Goal: Browse casually: Explore the website without a specific task or goal

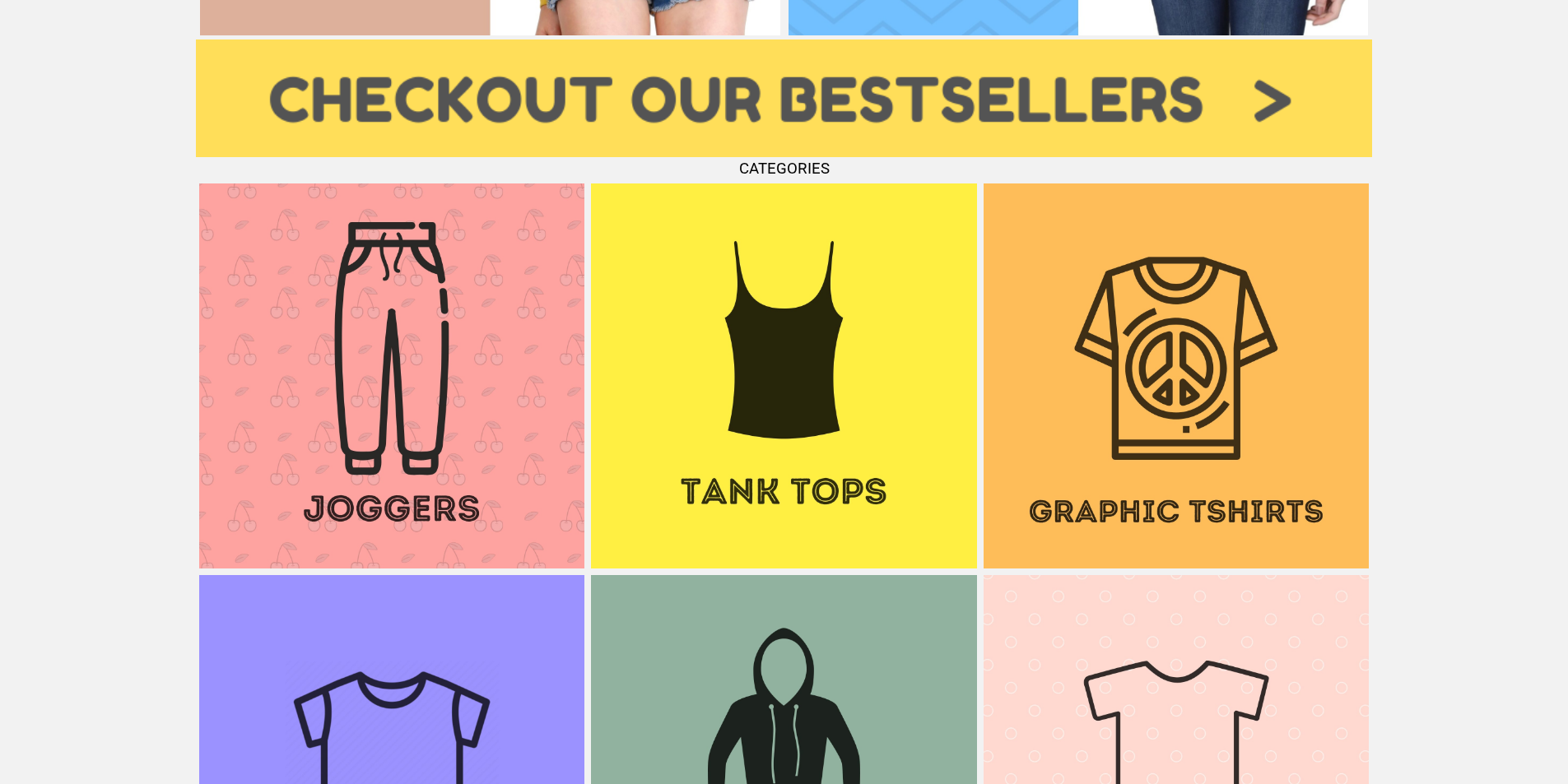
scroll to position [1975, 0]
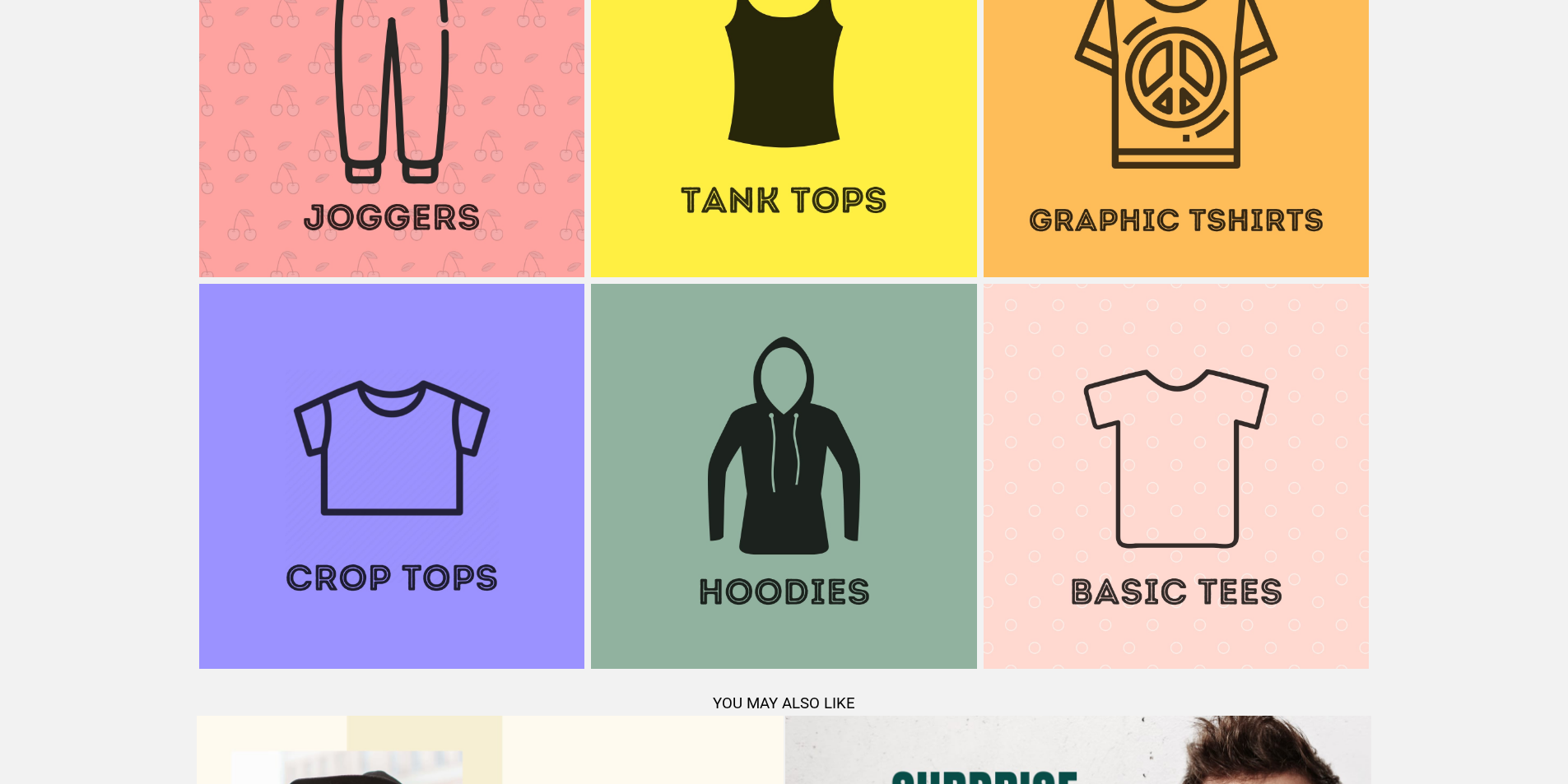
click at [767, 183] on img at bounding box center [784, 84] width 385 height 385
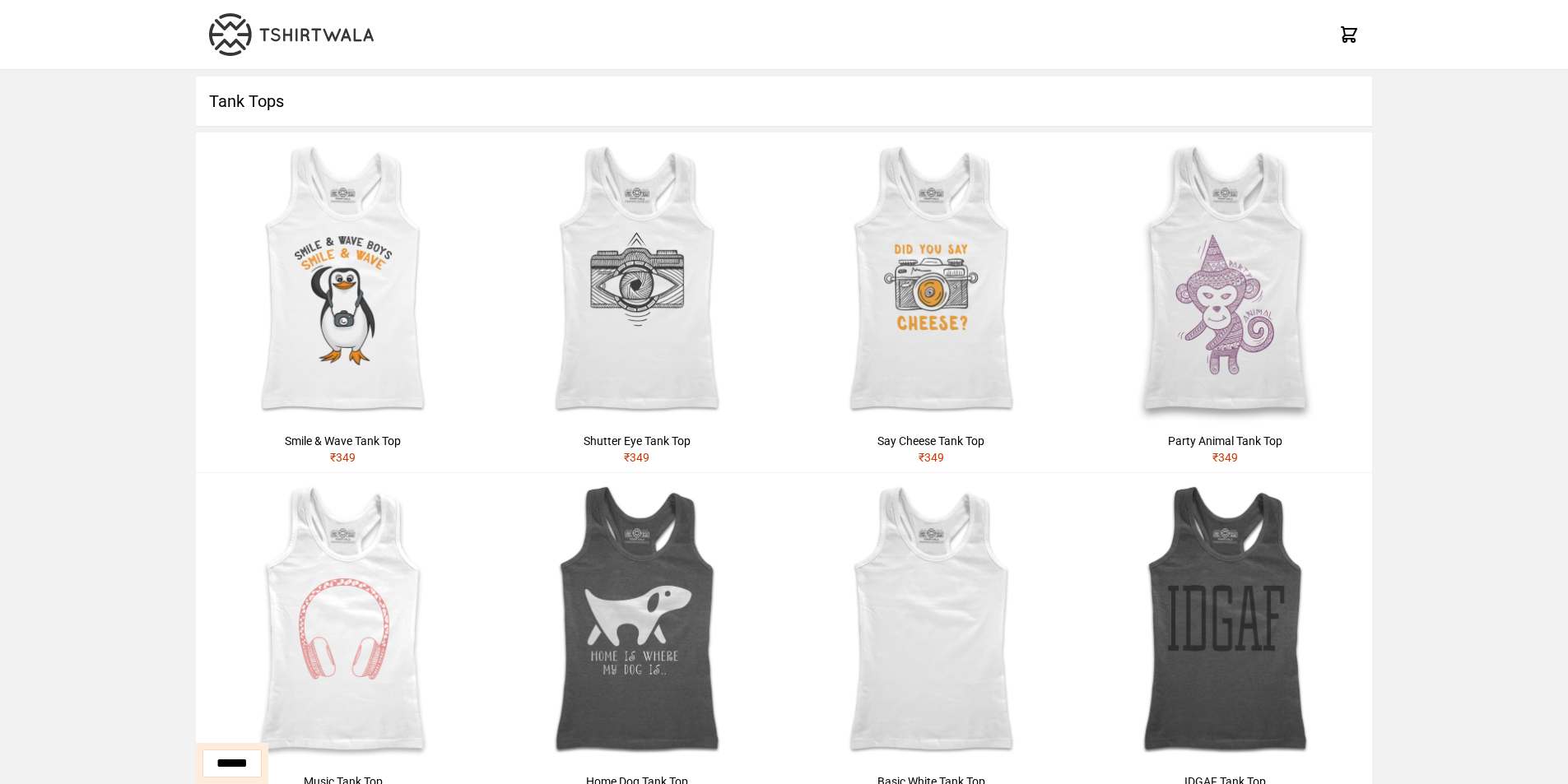
click at [273, 34] on img at bounding box center [291, 34] width 164 height 43
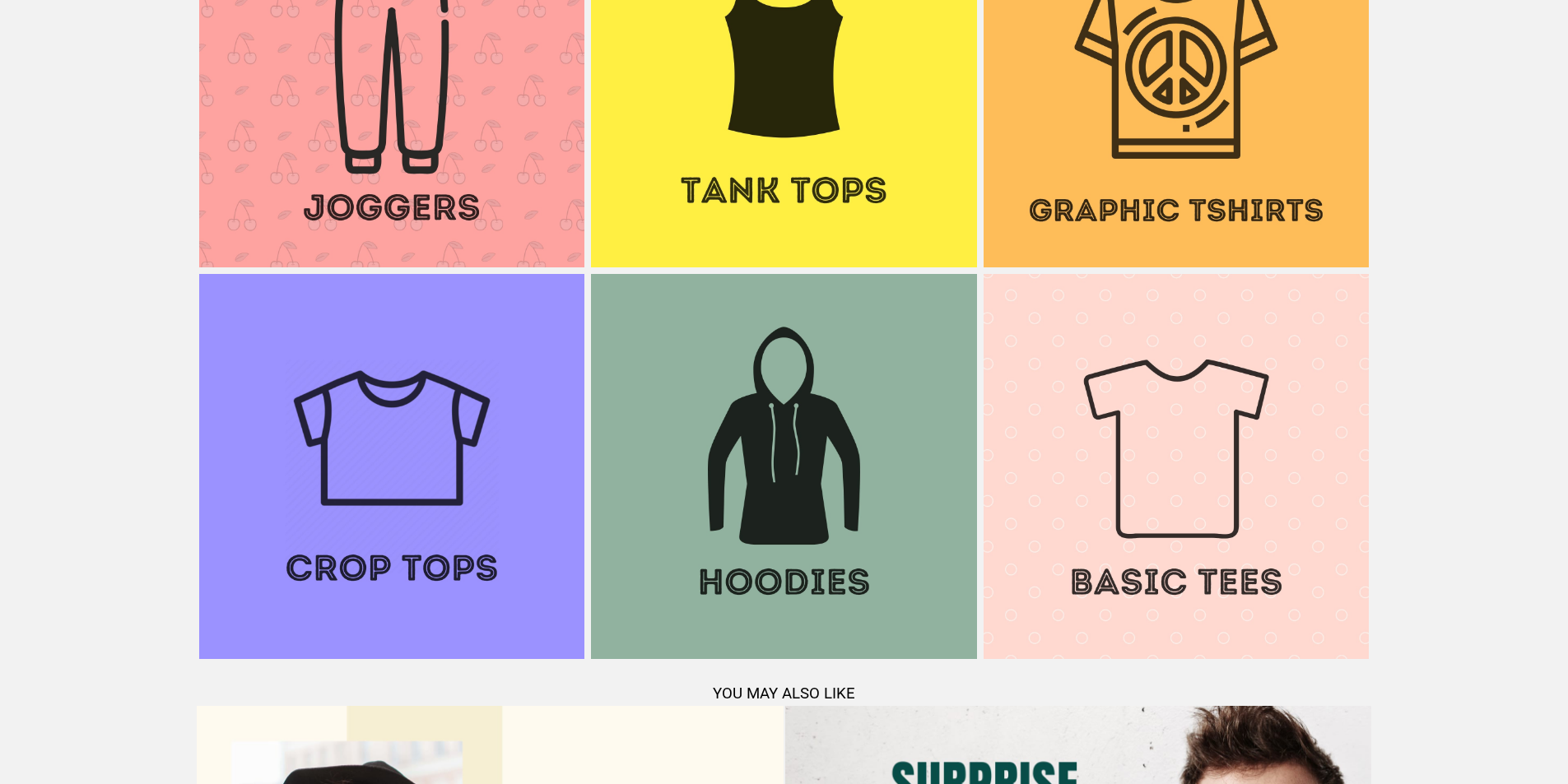
scroll to position [1908, 0]
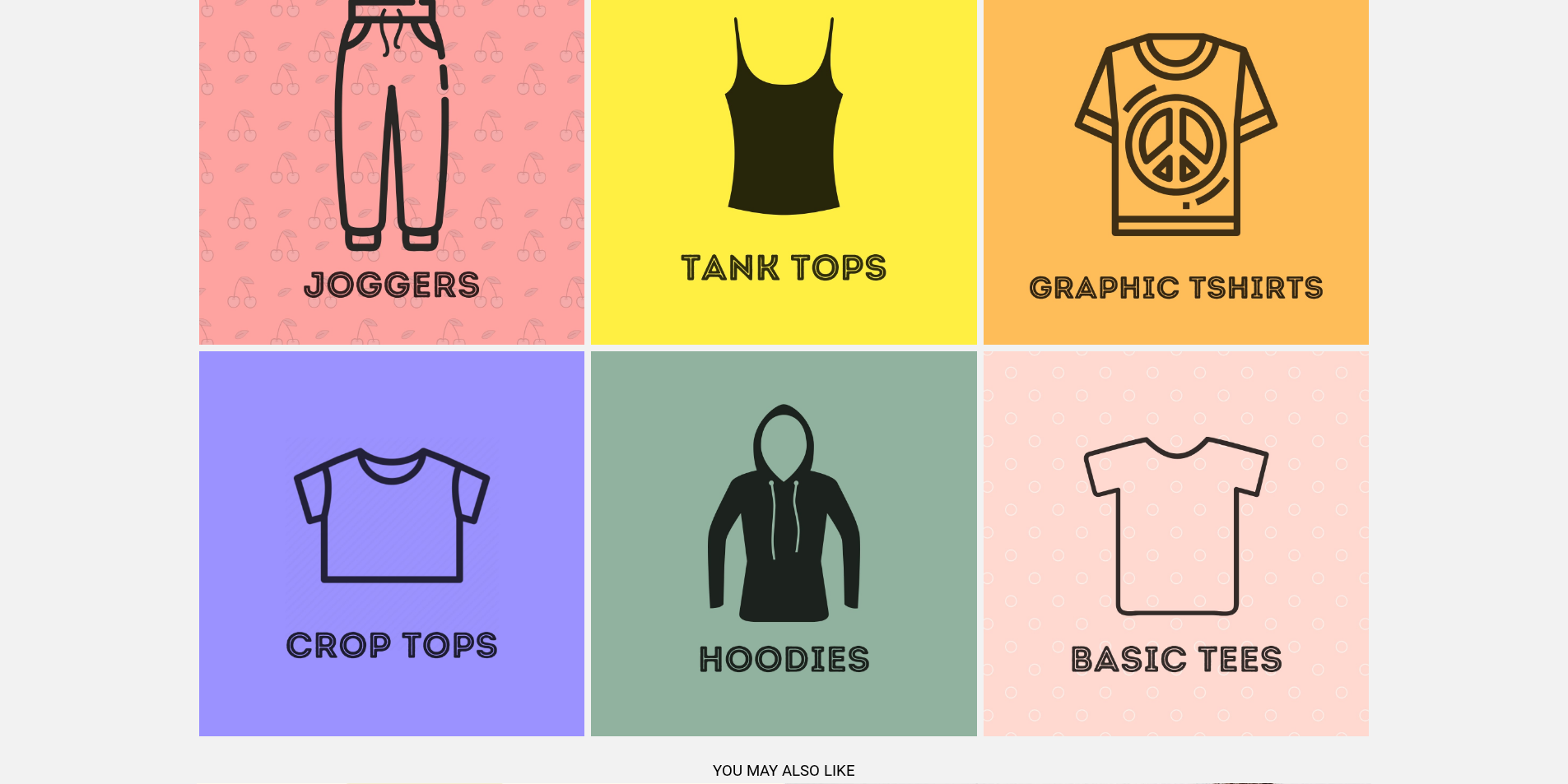
click at [783, 544] on img at bounding box center [784, 543] width 385 height 385
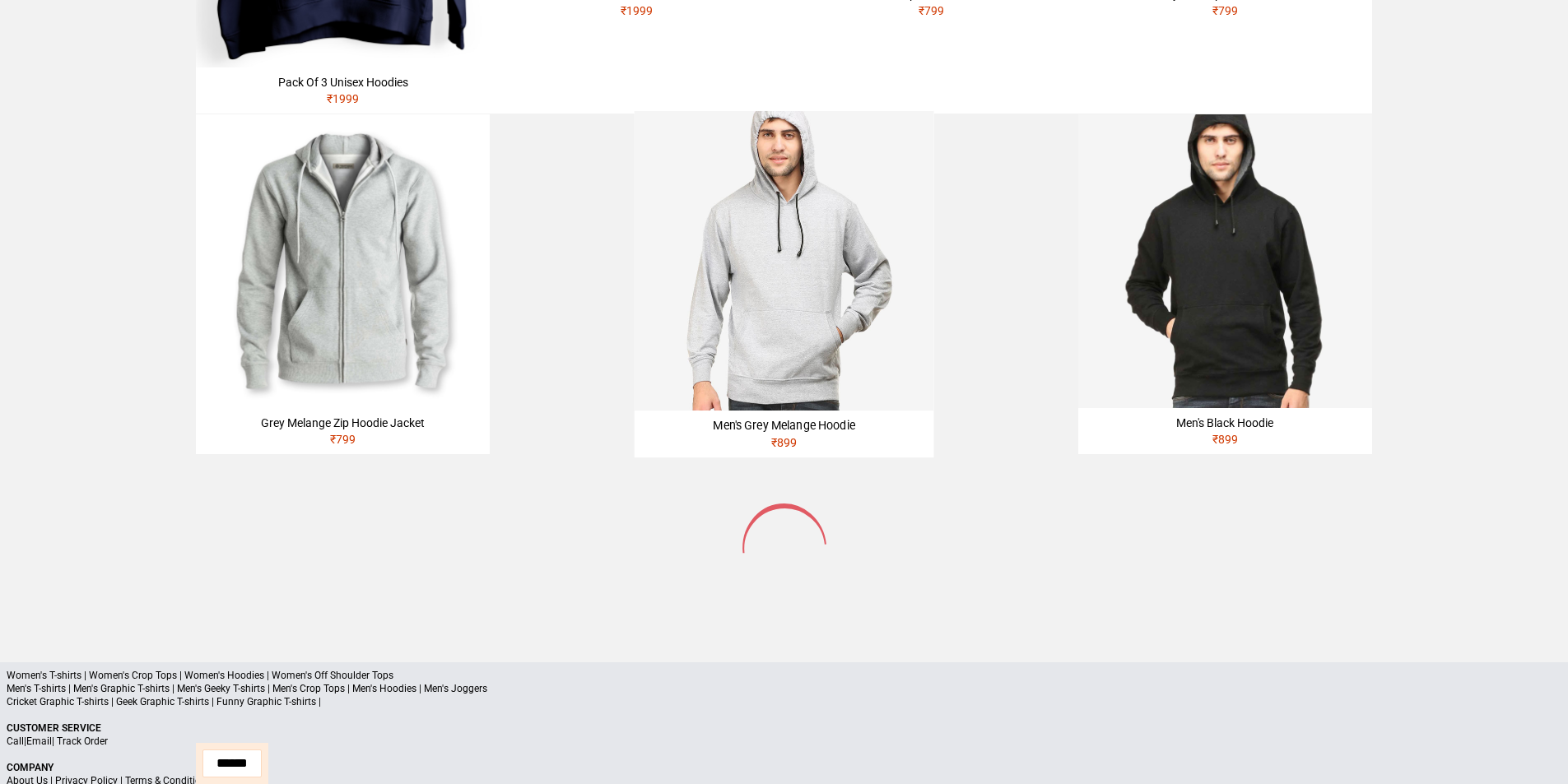
scroll to position [951, 0]
